Goal: Information Seeking & Learning: Learn about a topic

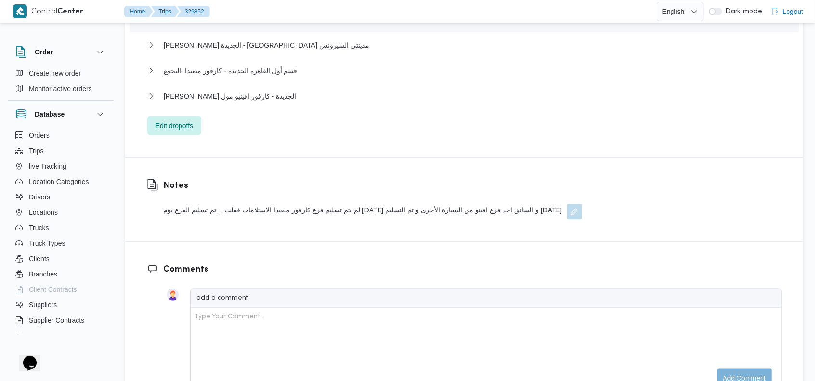
scroll to position [975, 0]
click at [404, 114] on div "قسم الشروق - كارفور الشروق Location Category أسواق خاصة Unloaded Amount 0 Unloa…" at bounding box center [464, 17] width 635 height 233
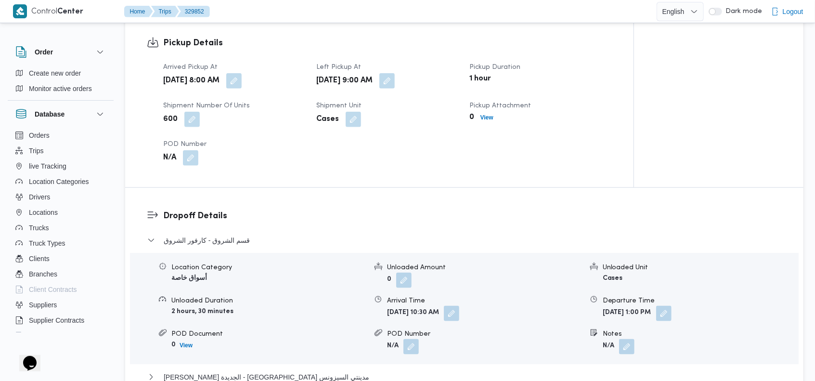
scroll to position [616, 0]
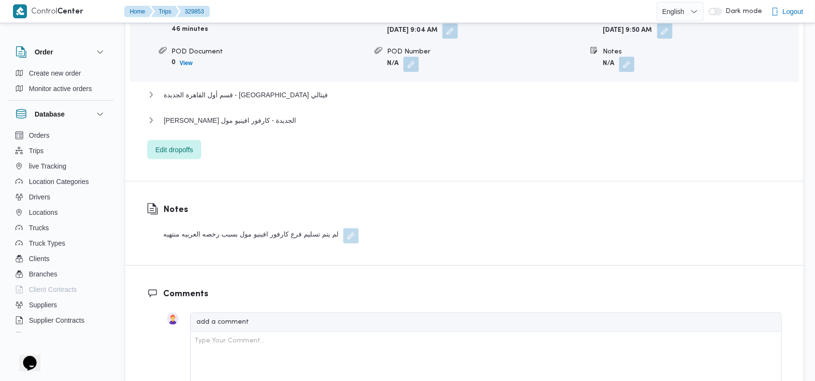
scroll to position [928, 0]
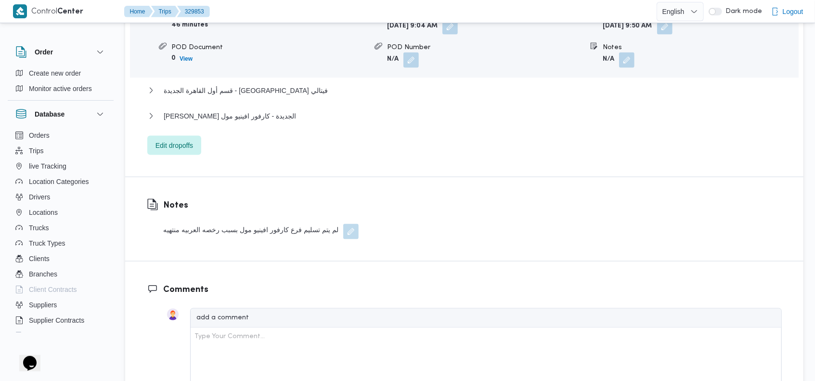
click at [577, 177] on div "Notes لم يتم تسليم فرع كارفور افينيو مول بسبب رخصه العربيه منتهيه" at bounding box center [464, 219] width 678 height 84
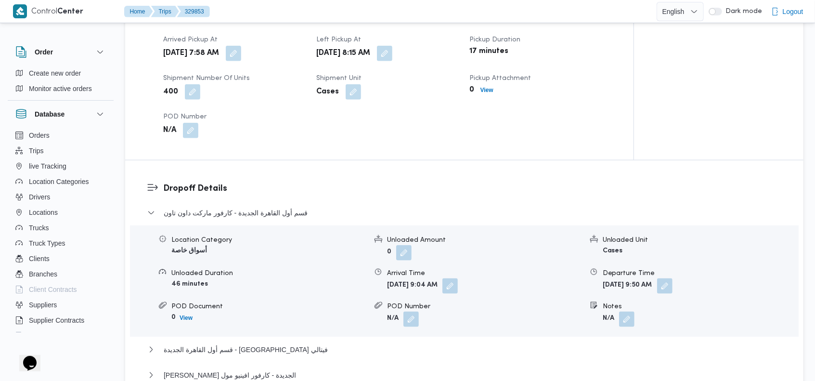
scroll to position [591, 0]
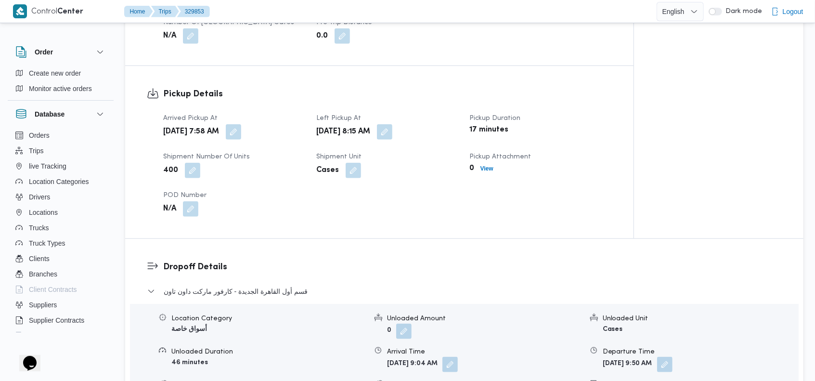
click at [478, 66] on div "Pickup Details Arrived Pickup At Thu, Aug 7, 2025 7:58 AM Left Pickup At Thu, A…" at bounding box center [379, 152] width 508 height 172
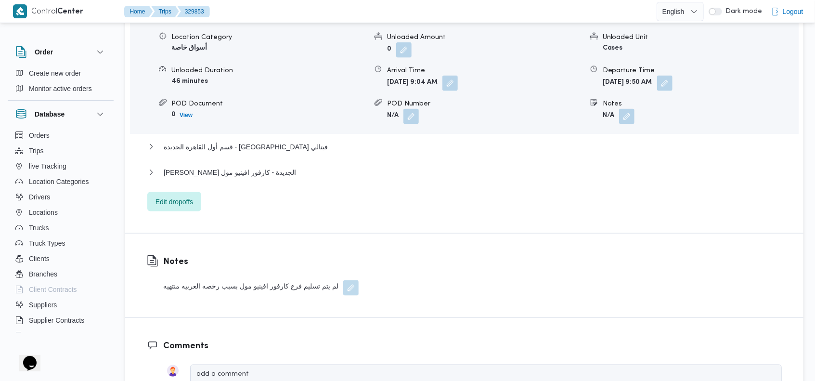
scroll to position [873, 0]
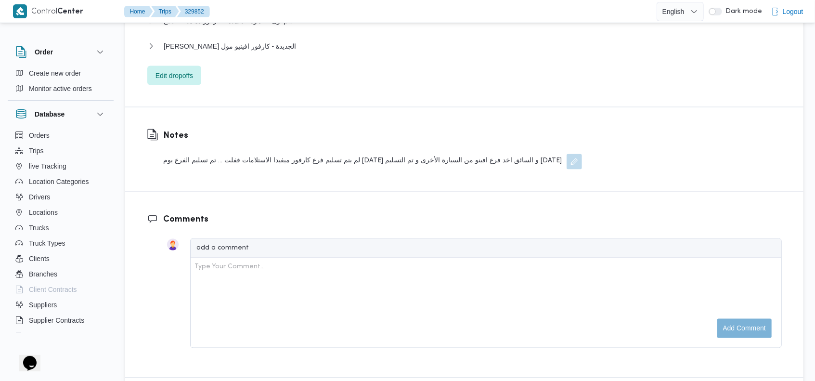
scroll to position [1027, 0]
